Goal: Task Accomplishment & Management: Manage account settings

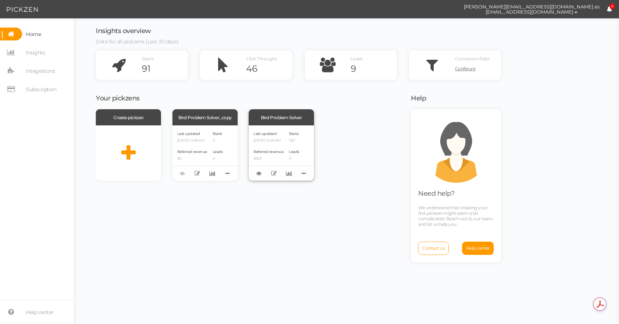
click at [288, 113] on div "Bird Problem Solver" at bounding box center [281, 117] width 65 height 16
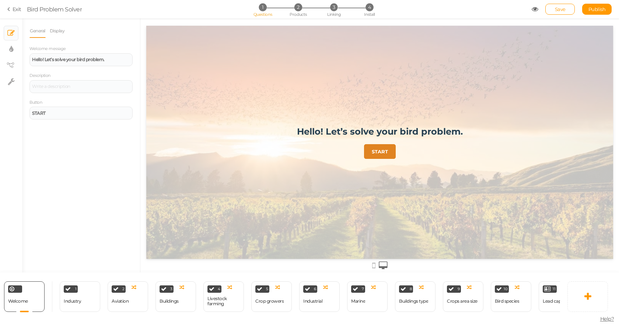
scroll to position [0, 85]
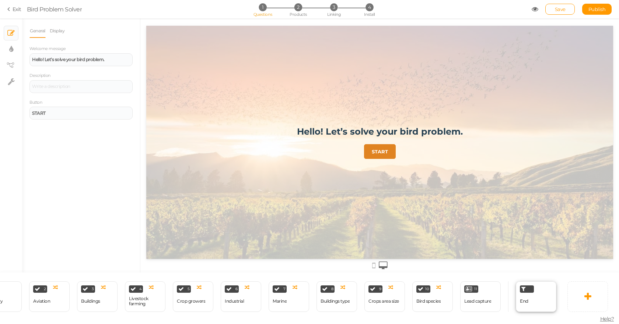
click at [534, 292] on div "End" at bounding box center [536, 297] width 41 height 31
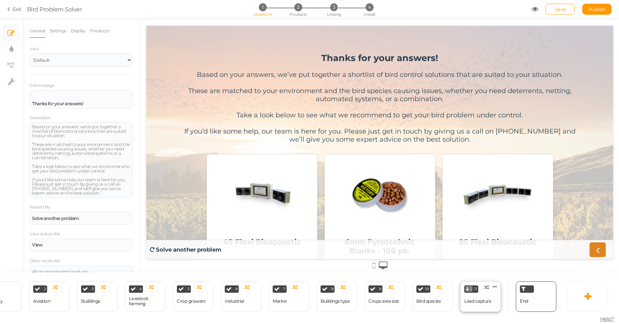
click at [482, 299] on div "Lead capture" at bounding box center [477, 301] width 27 height 5
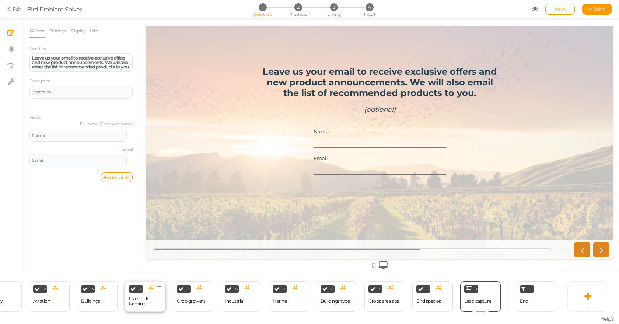
scroll to position [0, 0]
click at [57, 34] on link "Settings" at bounding box center [57, 31] width 17 height 14
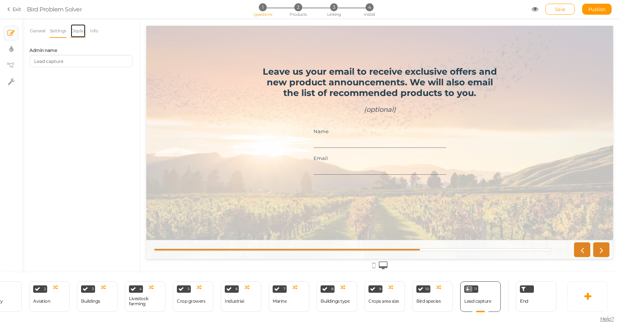
click at [78, 32] on link "Display" at bounding box center [78, 31] width 16 height 14
click at [102, 29] on li "Info" at bounding box center [95, 31] width 13 height 14
click at [93, 32] on link "Info" at bounding box center [93, 31] width 9 height 14
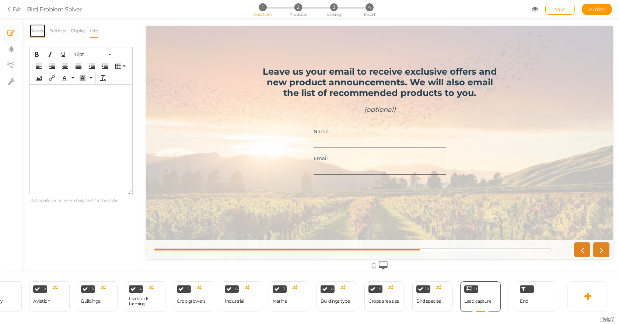
click at [42, 29] on link "General" at bounding box center [37, 31] width 16 height 14
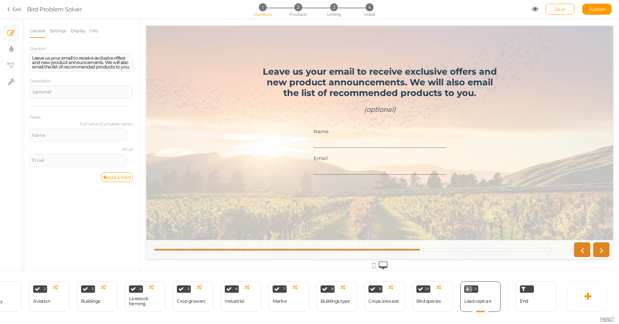
click at [17, 10] on link "Exit" at bounding box center [14, 9] width 14 height 7
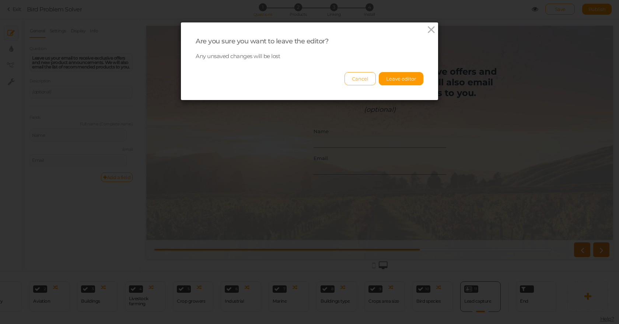
click at [363, 78] on button "Cancel" at bounding box center [359, 78] width 31 height 13
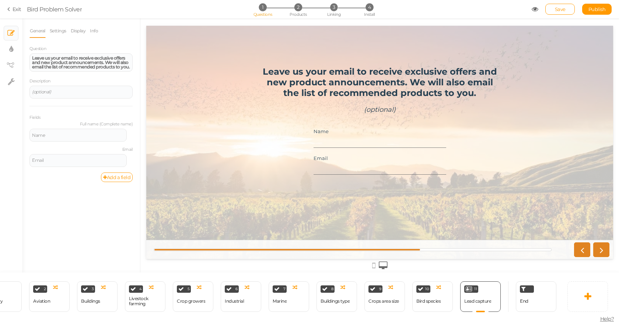
click at [4, 85] on li "× Settings" at bounding box center [11, 81] width 15 height 15
select select "en"
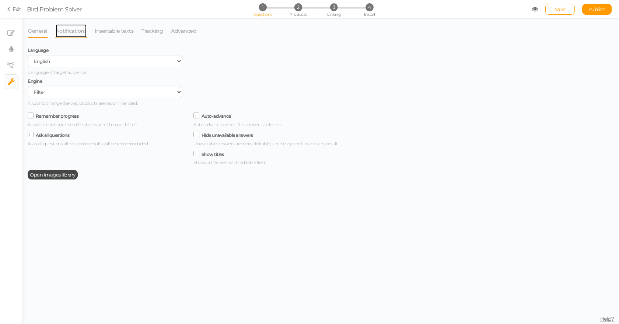
click at [85, 29] on link "Notifications" at bounding box center [71, 31] width 32 height 14
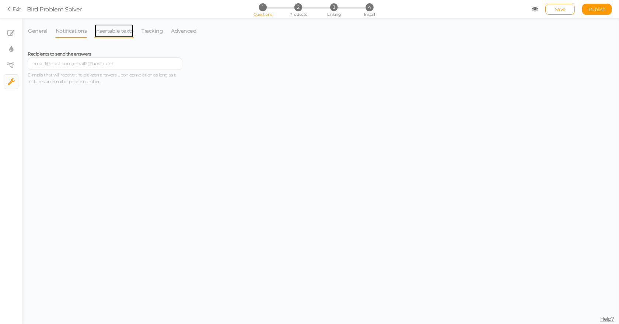
click at [125, 32] on link "Insertable texts" at bounding box center [113, 31] width 39 height 14
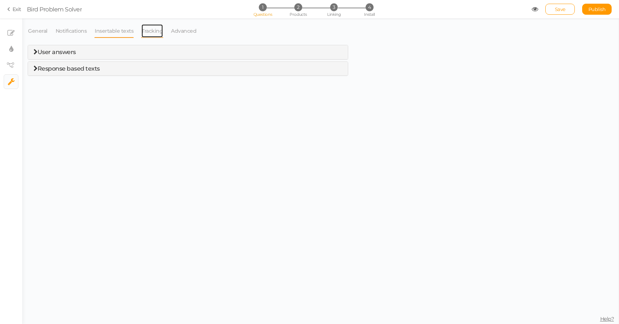
click at [141, 31] on link "Tracking" at bounding box center [152, 31] width 22 height 14
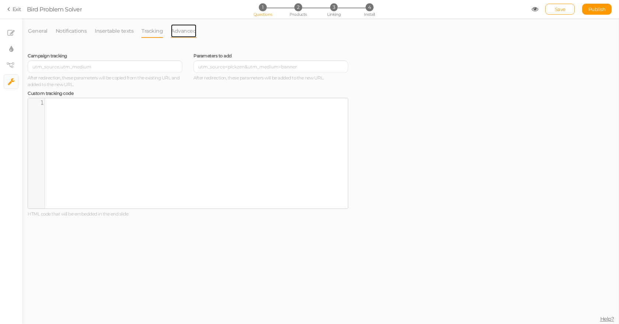
click at [179, 29] on link "Advanced" at bounding box center [183, 31] width 26 height 14
click at [14, 5] on section "Exit Bird Problem Solver 1 Questions 2 Products 3 Linking 4 Install Save Publis…" at bounding box center [309, 9] width 619 height 18
click at [13, 11] on link "Exit" at bounding box center [14, 9] width 14 height 7
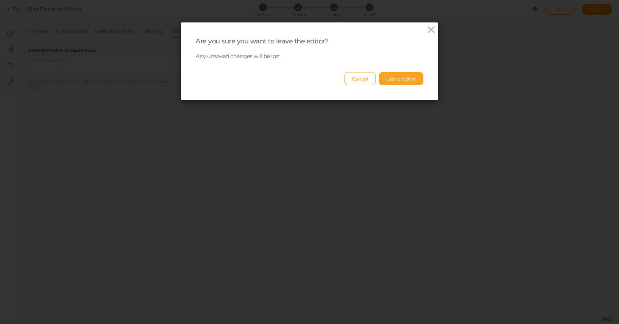
click at [400, 74] on button "Leave editor" at bounding box center [401, 78] width 45 height 13
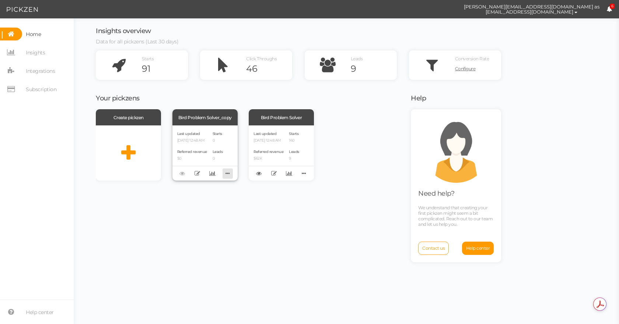
click at [231, 173] on icon at bounding box center [227, 173] width 10 height 11
click at [264, 197] on div "Create pickzen Bird Problem Solver_copy Last updated [DATE] 12:48 AM Referred r…" at bounding box center [249, 215] width 306 height 213
click at [195, 173] on icon at bounding box center [197, 174] width 6 height 6
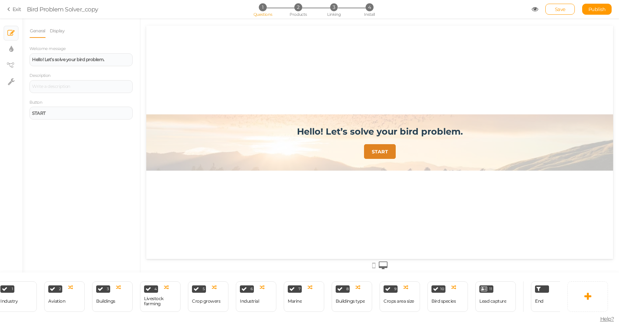
scroll to position [0, 85]
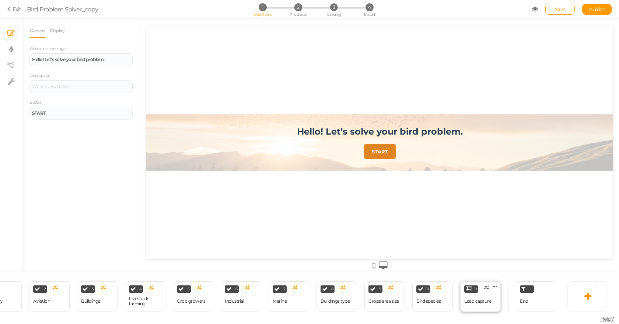
click at [488, 299] on div "Lead capture" at bounding box center [477, 301] width 27 height 5
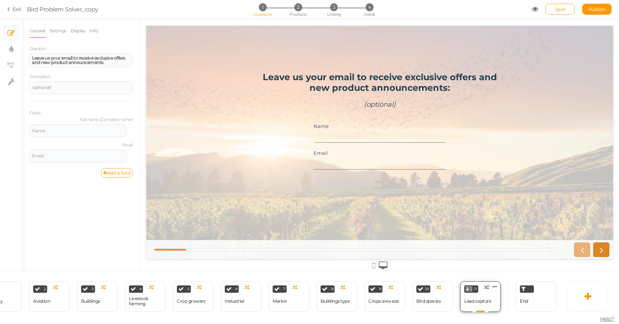
scroll to position [0, 0]
click at [57, 29] on link "Settings" at bounding box center [57, 31] width 17 height 14
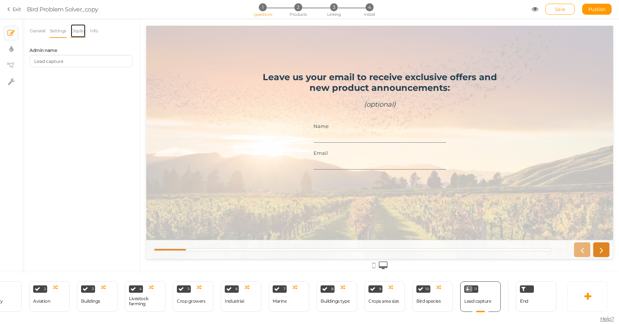
click at [81, 33] on link "Display" at bounding box center [78, 31] width 16 height 14
click at [97, 32] on link "Info" at bounding box center [93, 31] width 9 height 14
click at [13, 8] on link "Exit" at bounding box center [14, 9] width 14 height 7
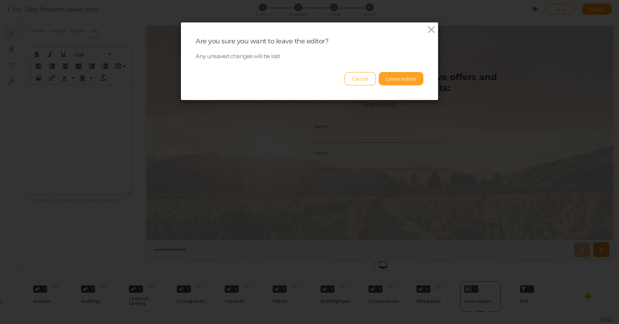
click at [400, 74] on button "Leave editor" at bounding box center [401, 78] width 45 height 13
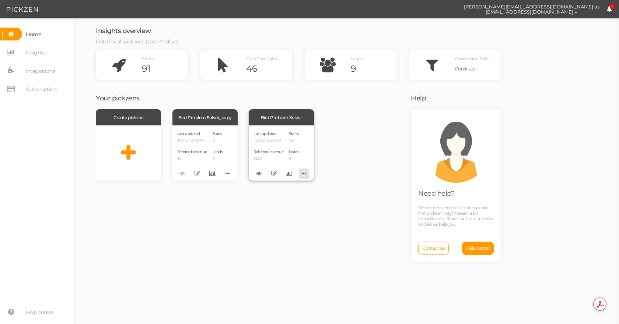
click at [306, 176] on icon at bounding box center [304, 173] width 10 height 11
click at [189, 208] on div "Create pickzen Bird Problem Solver_copy Last updated [DATE] 12:48 AM Referred r…" at bounding box center [249, 215] width 306 height 213
click at [274, 173] on icon at bounding box center [274, 174] width 6 height 6
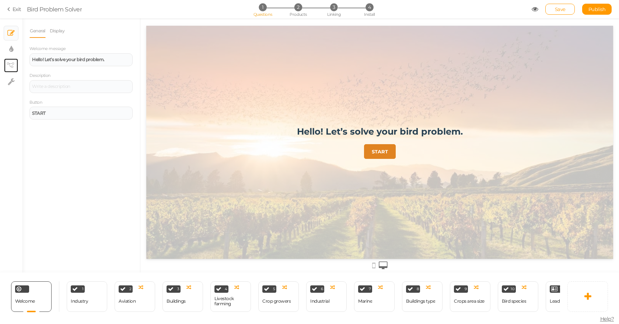
click at [5, 62] on link "× View tree" at bounding box center [11, 66] width 14 height 14
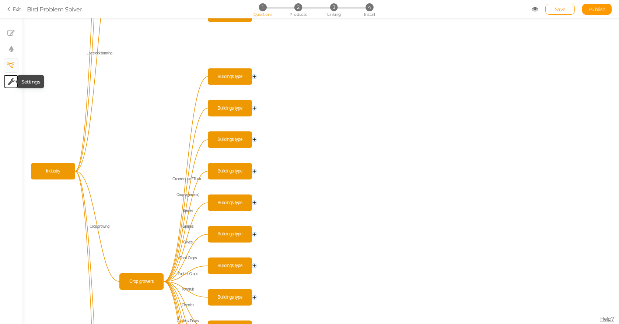
click at [9, 82] on icon at bounding box center [11, 81] width 7 height 7
select select "en"
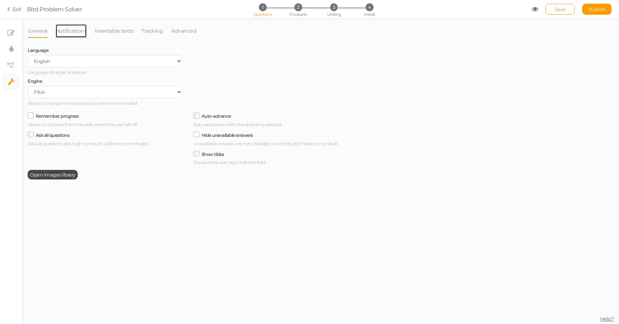
click at [58, 26] on link "Notifications" at bounding box center [71, 31] width 32 height 14
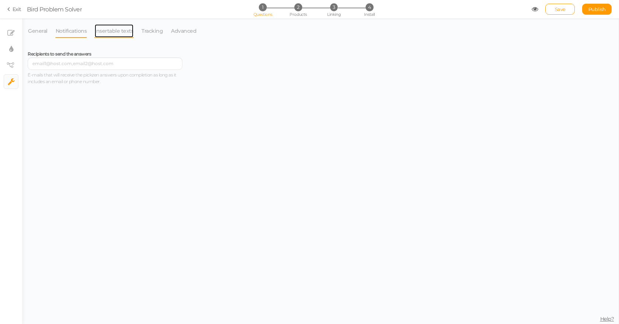
click at [117, 28] on link "Insertable texts" at bounding box center [113, 31] width 39 height 14
click at [35, 51] on icon at bounding box center [36, 52] width 4 height 6
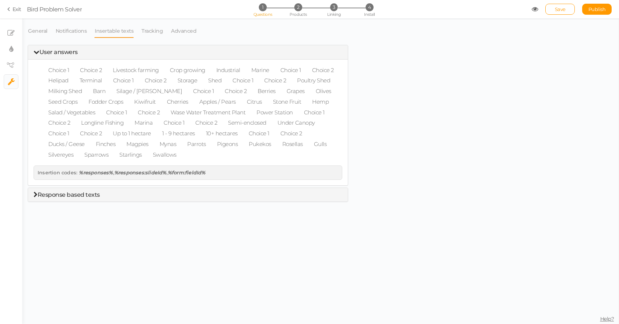
click at [34, 194] on icon at bounding box center [36, 195] width 4 height 6
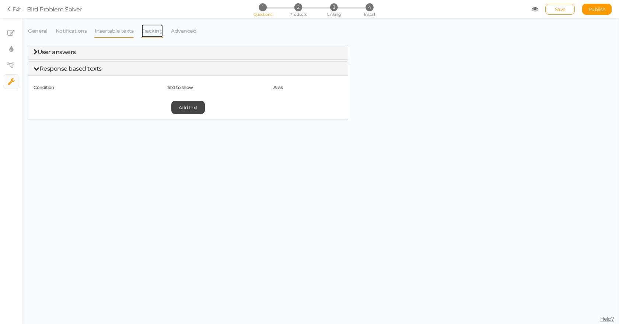
click at [152, 29] on link "Tracking" at bounding box center [152, 31] width 22 height 14
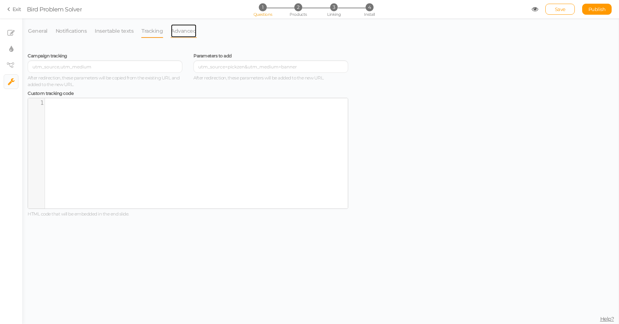
click at [175, 30] on link "Advanced" at bounding box center [183, 31] width 26 height 14
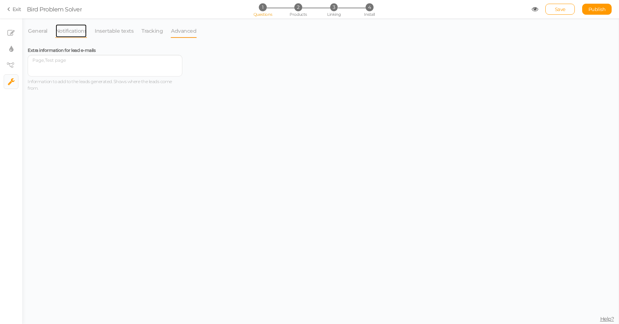
click at [72, 33] on link "Notifications" at bounding box center [71, 31] width 32 height 14
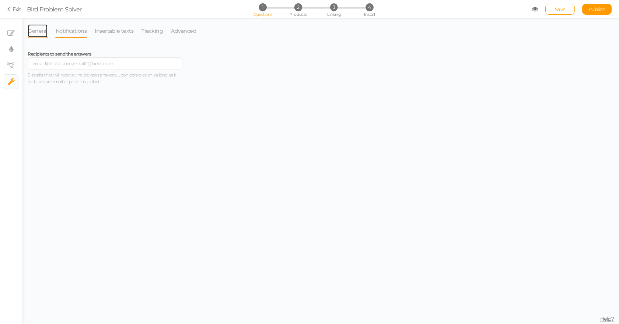
click at [43, 29] on link "General" at bounding box center [38, 31] width 20 height 14
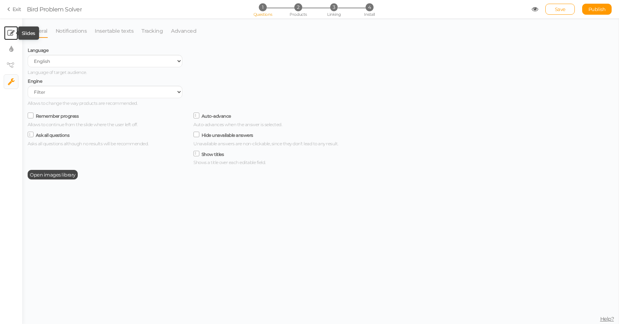
click at [12, 33] on icon at bounding box center [10, 32] width 7 height 7
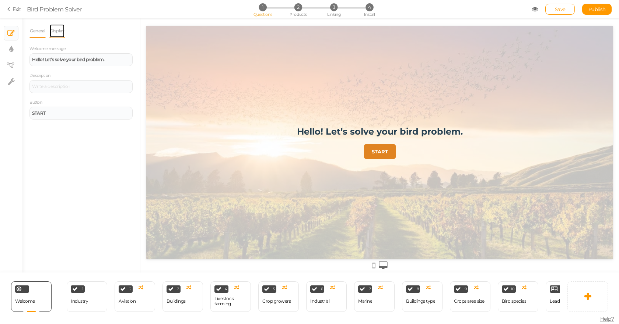
click at [59, 32] on link "Display" at bounding box center [57, 31] width 16 height 14
click at [33, 35] on link "General" at bounding box center [37, 31] width 16 height 14
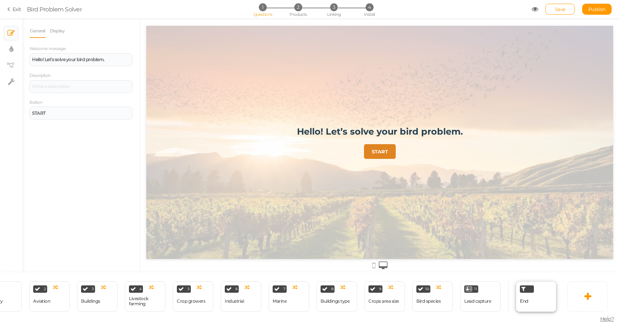
click at [535, 292] on div "End" at bounding box center [536, 297] width 41 height 31
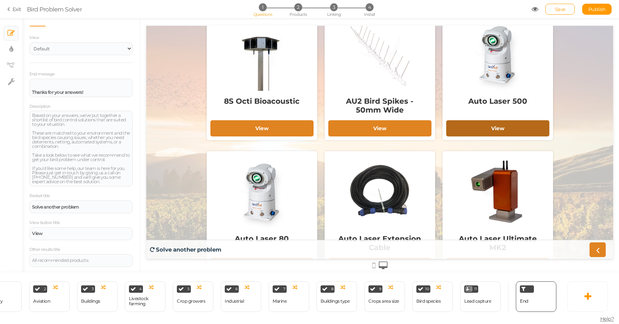
scroll to position [324, 0]
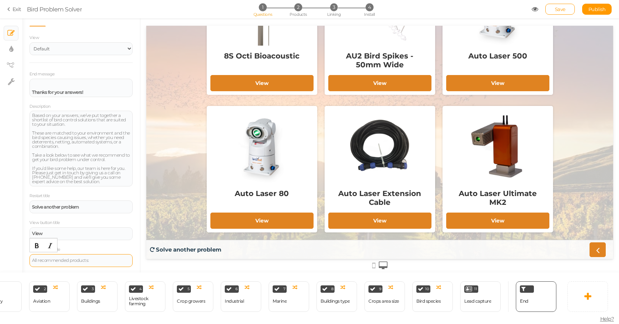
click at [63, 256] on div "All recommended products:" at bounding box center [80, 260] width 103 height 13
click at [8, 224] on div "× Slides × Display settings × View tree × Settings" at bounding box center [11, 145] width 22 height 254
click at [471, 302] on div "Lead capture" at bounding box center [477, 301] width 27 height 13
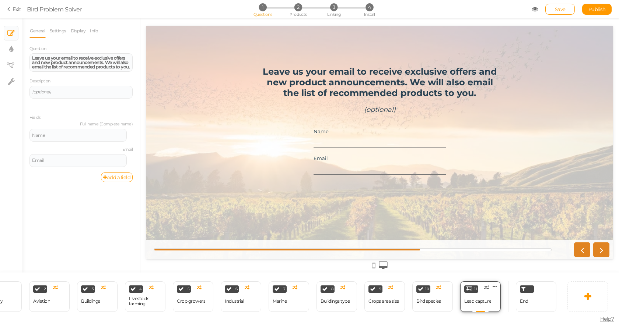
scroll to position [0, 0]
click at [331, 95] on strong "Leave us your email to receive exclusive offers and new product announcements. …" at bounding box center [380, 82] width 234 height 32
click at [129, 159] on icon at bounding box center [131, 157] width 5 height 4
click at [97, 170] on span "Settings" at bounding box center [98, 168] width 17 height 6
select select "email"
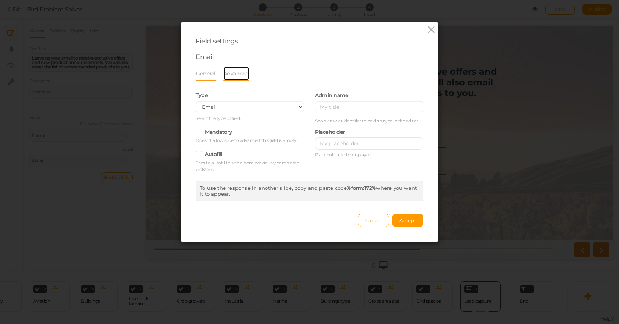
click at [233, 72] on link "Advanced" at bounding box center [236, 74] width 26 height 14
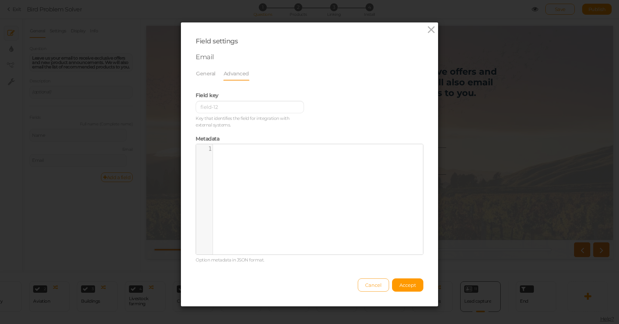
click at [367, 291] on button "Cancel" at bounding box center [373, 285] width 31 height 13
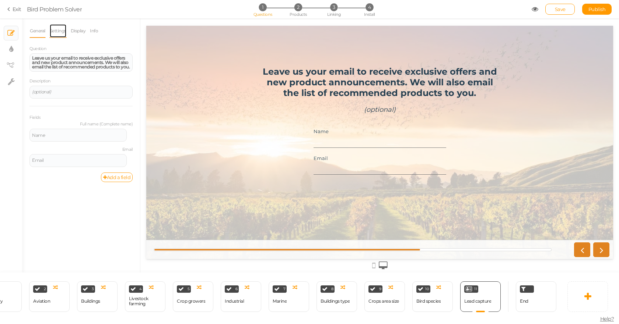
click at [59, 33] on link "Settings" at bounding box center [57, 31] width 17 height 14
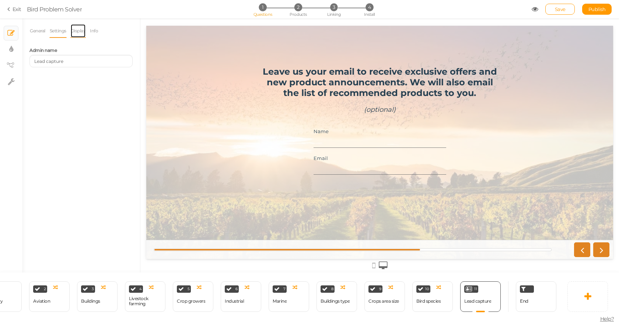
click at [84, 34] on link "Display" at bounding box center [78, 31] width 16 height 14
click at [96, 31] on link "Info" at bounding box center [93, 31] width 9 height 14
click at [15, 16] on section "Exit Bird Problem Solver 1 Questions 2 Products 3 Linking 4 Install Save Publis…" at bounding box center [309, 9] width 619 height 18
click at [11, 9] on icon at bounding box center [9, 9] width 5 height 7
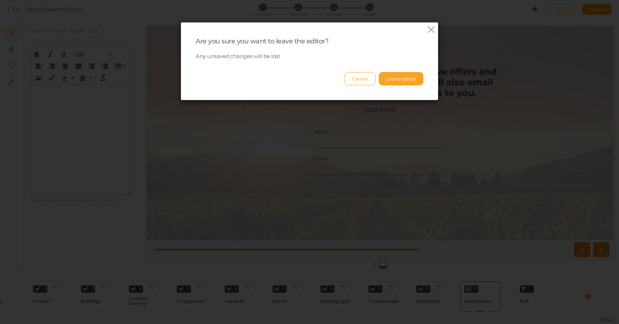
click at [402, 82] on button "Leave editor" at bounding box center [401, 78] width 45 height 13
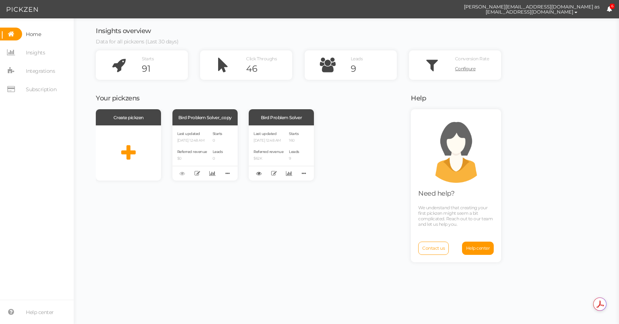
click at [609, 3] on span "[PERSON_NAME][EMAIL_ADDRESS][DOMAIN_NAME] as [EMAIL_ADDRESS][DOMAIN_NAME] Prefe…" at bounding box center [527, 9] width 183 height 18
click at [610, 8] on span "6" at bounding box center [611, 7] width 5 height 6
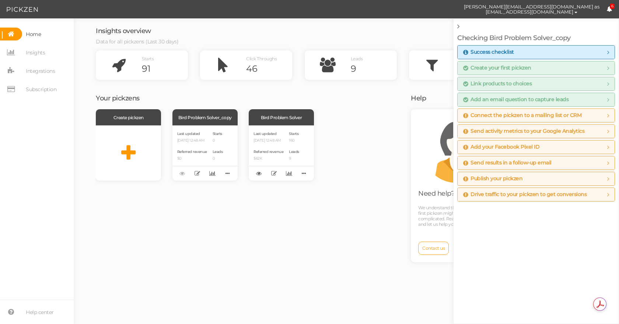
click at [489, 98] on span "Add an email question to capture leads" at bounding box center [515, 100] width 105 height 6
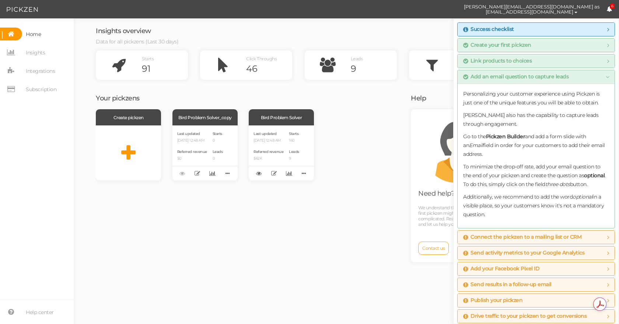
scroll to position [35, 0]
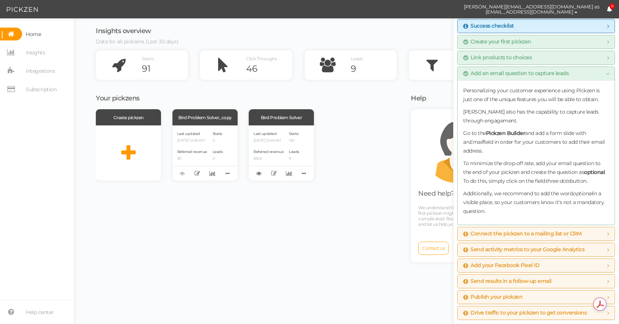
click at [576, 280] on span "Send results in a follow-up email" at bounding box center [536, 282] width 146 height 6
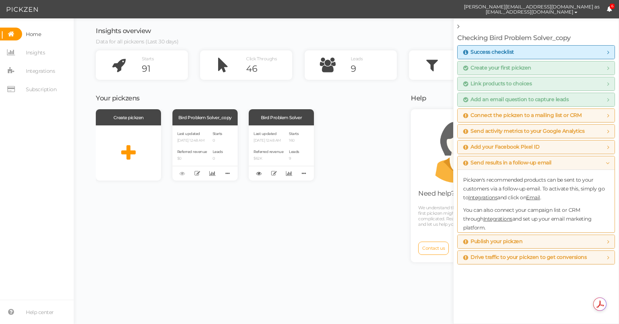
scroll to position [0, 0]
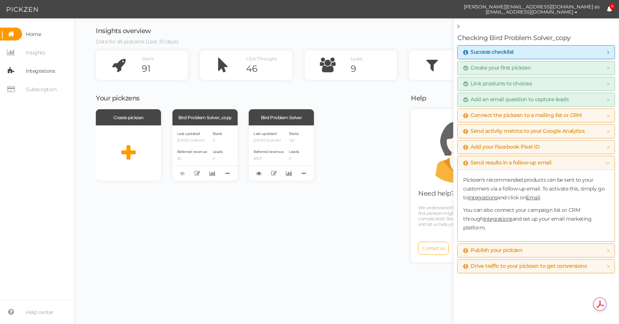
click at [37, 67] on span "Integrations" at bounding box center [40, 71] width 29 height 12
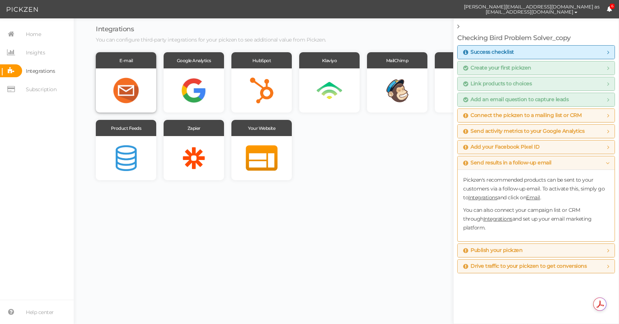
click at [130, 61] on div "E-mail" at bounding box center [126, 60] width 60 height 16
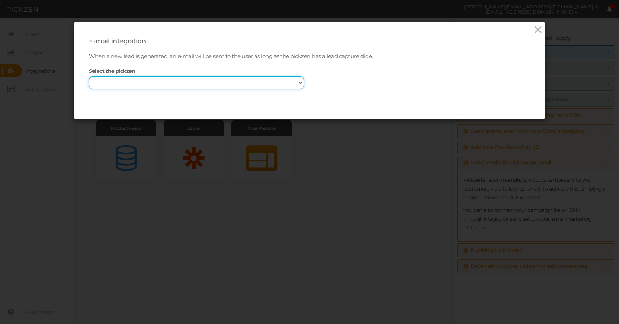
drag, startPoint x: 128, startPoint y: 80, endPoint x: 114, endPoint y: 103, distance: 27.1
click at [114, 103] on div "Select the pickzen Bird Problem Solver Bird Problem Solver_copy" at bounding box center [309, 83] width 441 height 41
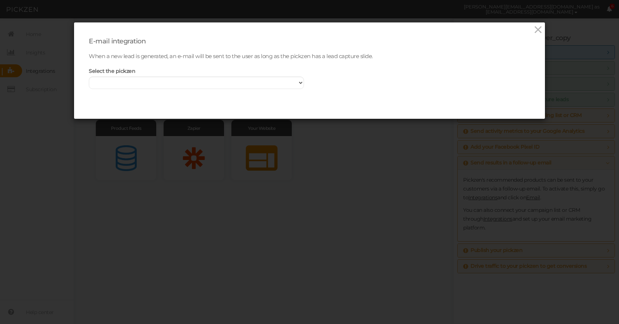
click at [103, 189] on div "E-mail integration When a new lead is generated, an e-mail will be sent to the …" at bounding box center [309, 162] width 619 height 324
click at [537, 29] on icon at bounding box center [537, 29] width 11 height 11
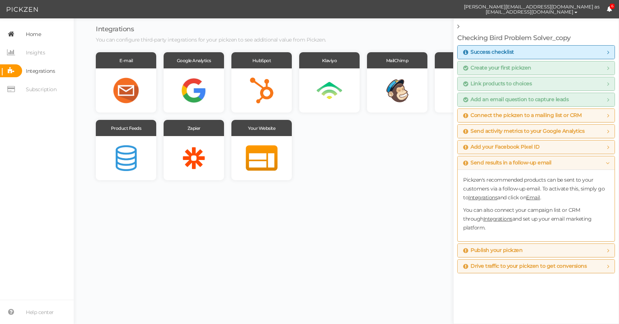
click at [35, 28] on span "Home" at bounding box center [33, 34] width 15 height 12
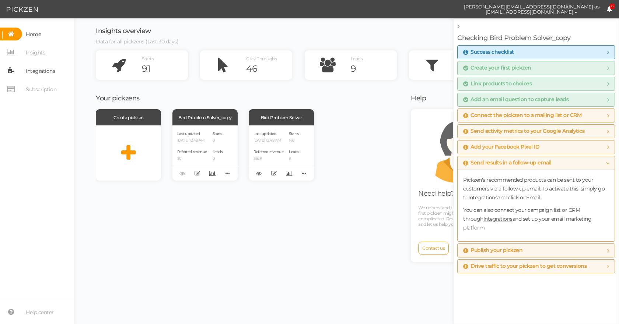
click at [28, 69] on span "Integrations" at bounding box center [40, 71] width 29 height 12
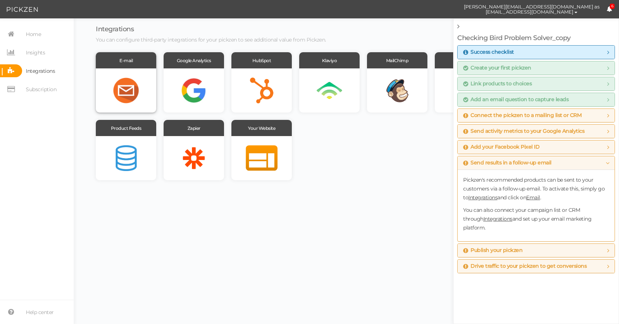
click at [126, 60] on div "E-mail" at bounding box center [126, 60] width 60 height 16
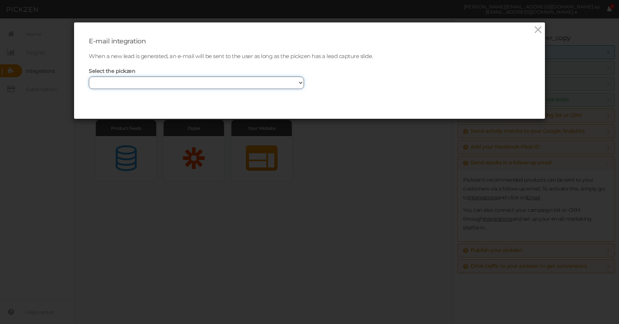
click at [255, 87] on select "Bird Problem Solver Bird Problem Solver_copy" at bounding box center [196, 83] width 215 height 13
select select "13894"
click at [89, 77] on select "Bird Problem Solver Bird Problem Solver_copy" at bounding box center [196, 83] width 215 height 13
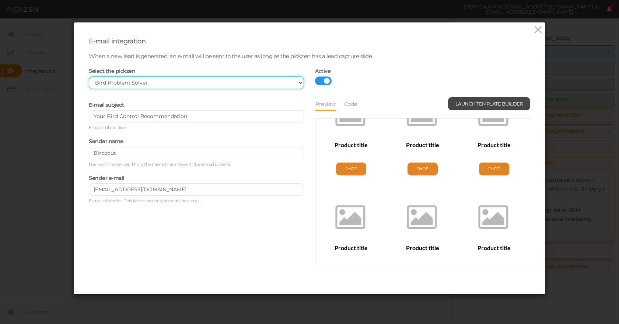
scroll to position [240, 0]
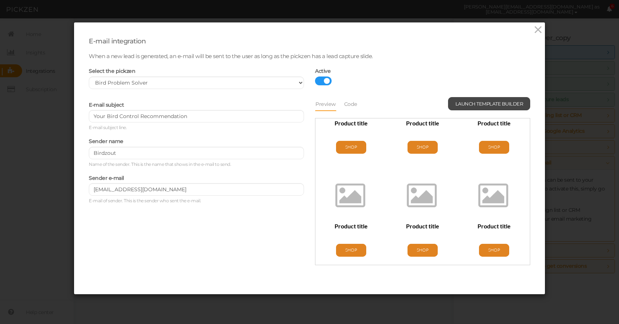
click at [219, 95] on div "Select the pickzen Bird Problem Solver Bird Problem Solver_copy Active E-mail s…" at bounding box center [309, 171] width 441 height 216
click at [161, 145] on div "Sender name Birdzout Name of the sender. This is the name that shows in the e-m…" at bounding box center [196, 152] width 215 height 32
click at [479, 103] on span "Launch template builder" at bounding box center [489, 104] width 68 height 6
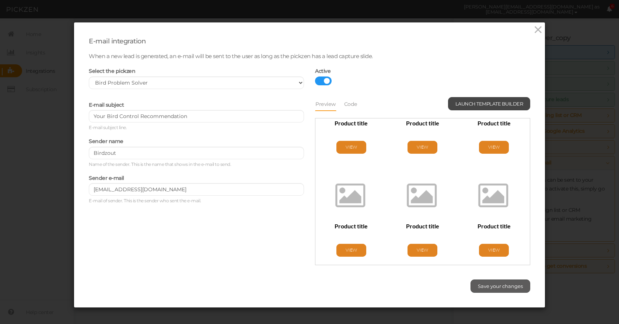
click at [513, 283] on button "Save your changes" at bounding box center [500, 286] width 60 height 13
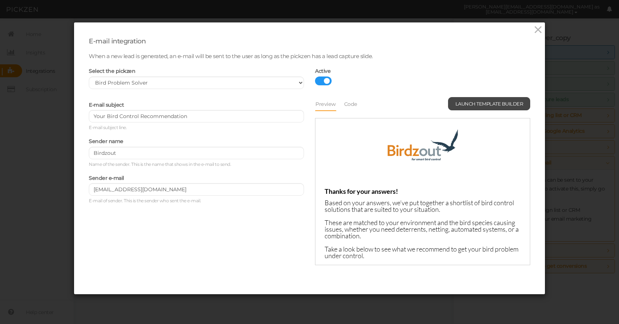
scroll to position [0, 0]
click at [353, 105] on link "Code" at bounding box center [351, 104] width 14 height 14
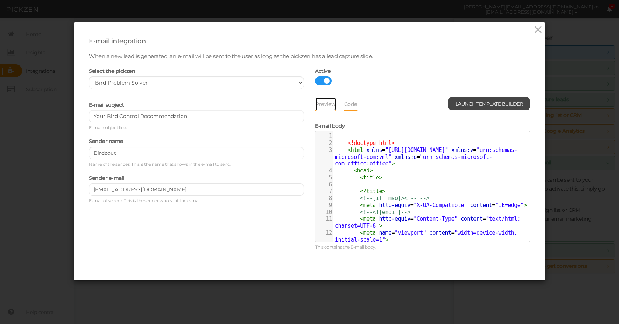
click at [325, 107] on link "Preview" at bounding box center [325, 104] width 21 height 14
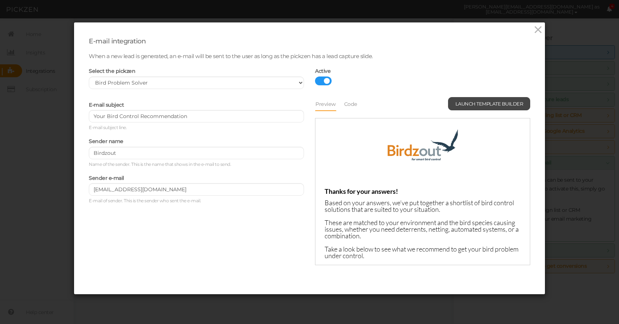
click at [157, 231] on div "E-mail subject Your Bird Control Recommendation E-mail subject line. Sender nam…" at bounding box center [309, 182] width 452 height 170
click at [532, 33] on icon at bounding box center [537, 29] width 11 height 11
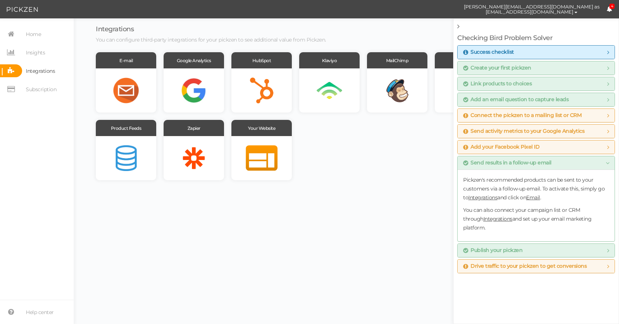
click at [458, 28] on icon at bounding box center [458, 26] width 2 height 7
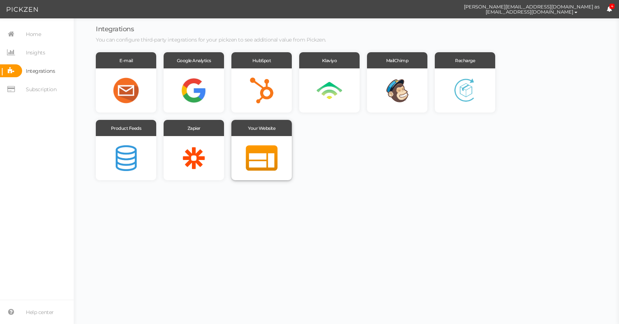
click at [265, 142] on div at bounding box center [261, 158] width 60 height 44
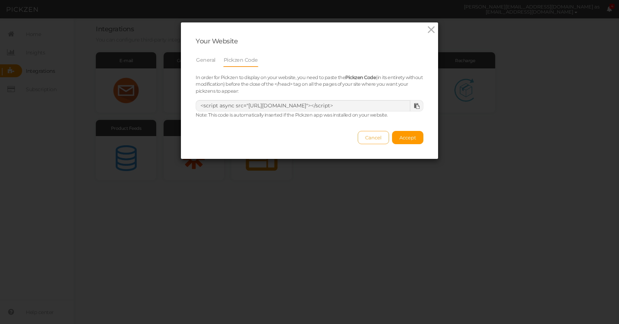
click at [373, 134] on button "Cancel" at bounding box center [373, 137] width 31 height 13
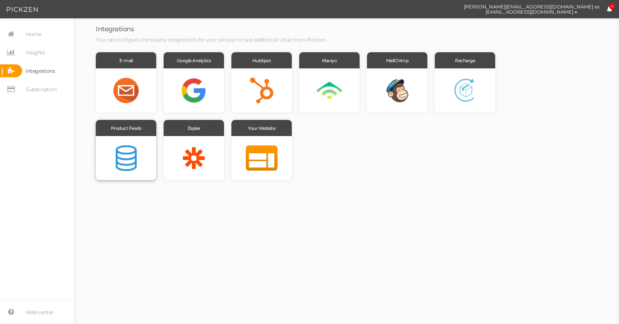
click at [103, 158] on div at bounding box center [126, 158] width 60 height 44
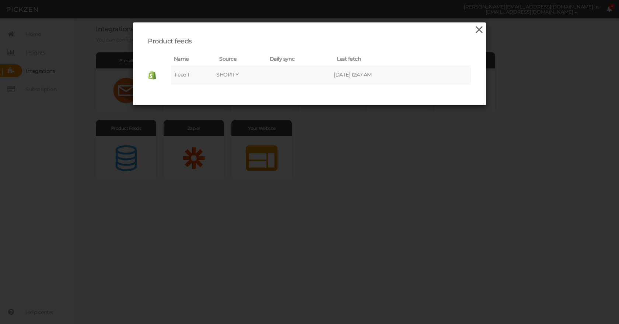
click at [475, 29] on icon at bounding box center [479, 29] width 11 height 11
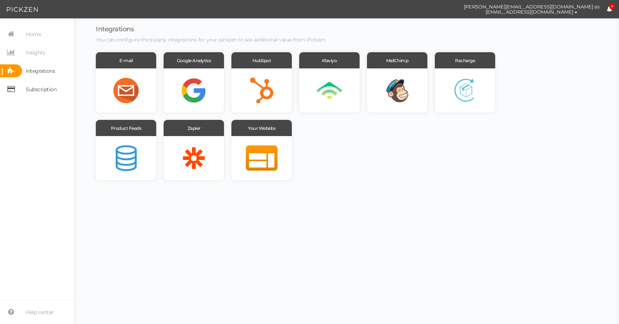
click at [32, 90] on span "Subscription" at bounding box center [41, 90] width 31 height 12
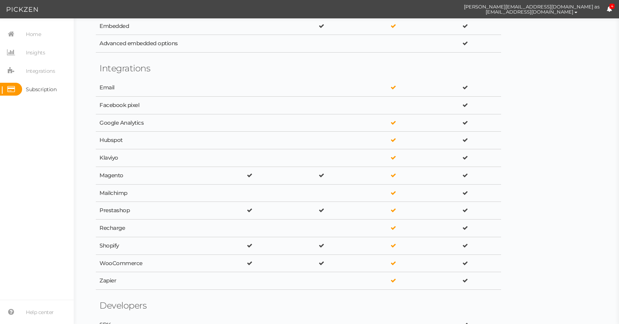
scroll to position [921, 0]
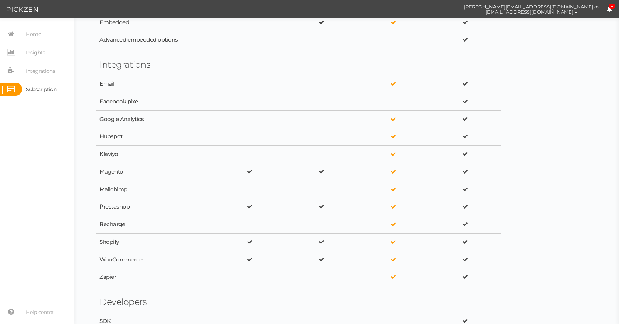
click at [618, 4] on span "[PERSON_NAME][EMAIL_ADDRESS][DOMAIN_NAME] as [EMAIL_ADDRESS][DOMAIN_NAME] Prefe…" at bounding box center [527, 9] width 183 height 18
click at [607, 10] on icon at bounding box center [609, 9] width 6 height 6
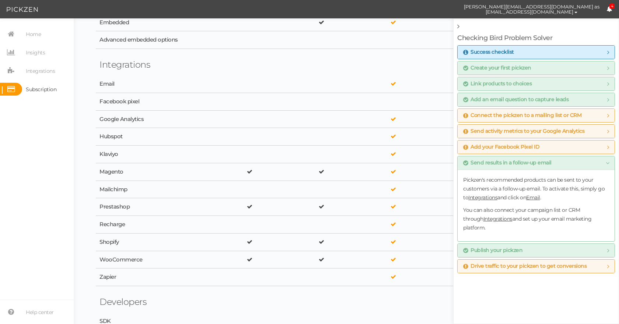
click at [503, 264] on span "Drive traffic to your pickzen to get conversions" at bounding box center [524, 267] width 123 height 6
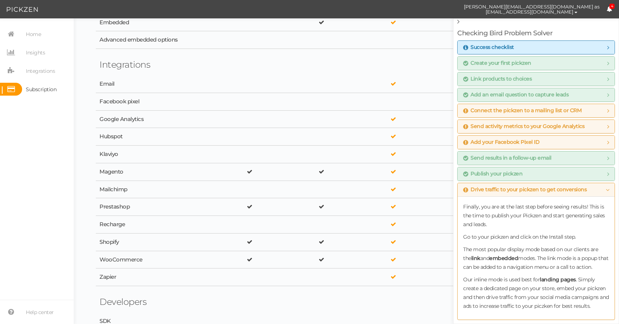
scroll to position [14, 0]
click at [550, 108] on span "Connect the pickzen to a mailing list or CRM" at bounding box center [522, 111] width 118 height 6
